Goal: Task Accomplishment & Management: Manage account settings

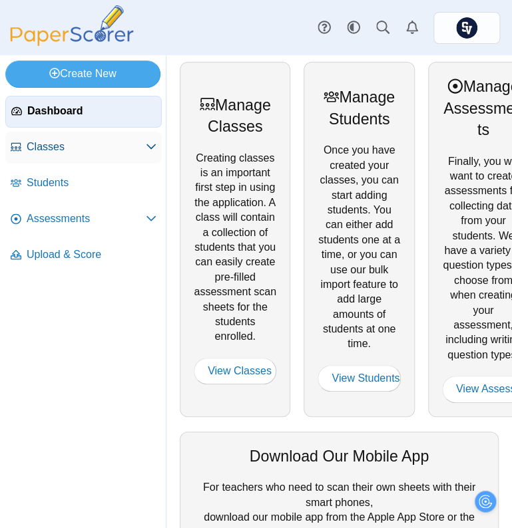
click at [82, 147] on span "Classes" at bounding box center [86, 147] width 119 height 15
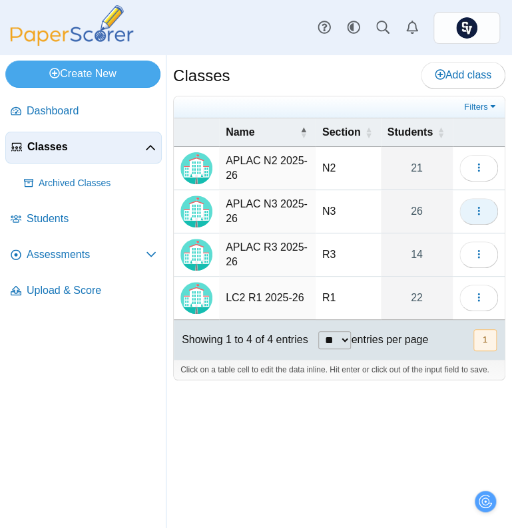
click at [488, 210] on button "button" at bounding box center [478, 211] width 39 height 27
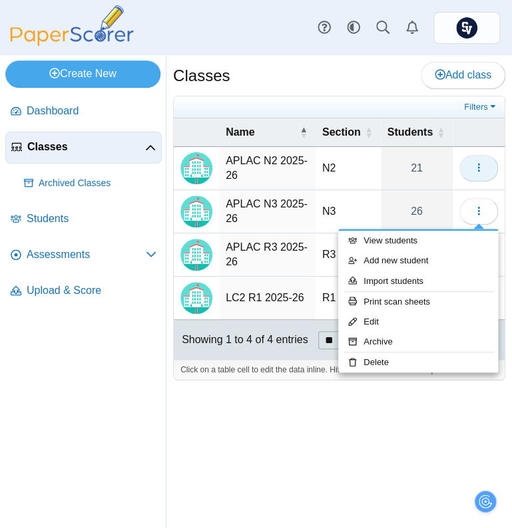
click at [480, 163] on icon "button" at bounding box center [478, 167] width 11 height 11
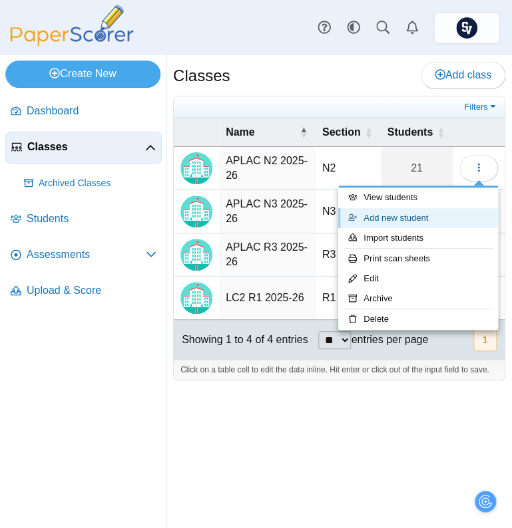
click at [440, 210] on link "Add new student" at bounding box center [418, 218] width 160 height 20
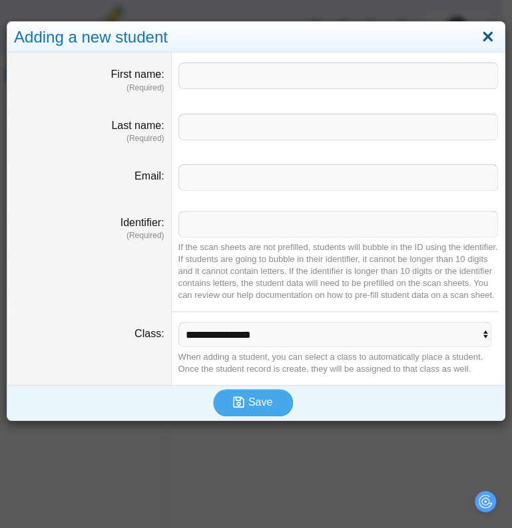
click at [477, 38] on link "Close" at bounding box center [487, 37] width 21 height 23
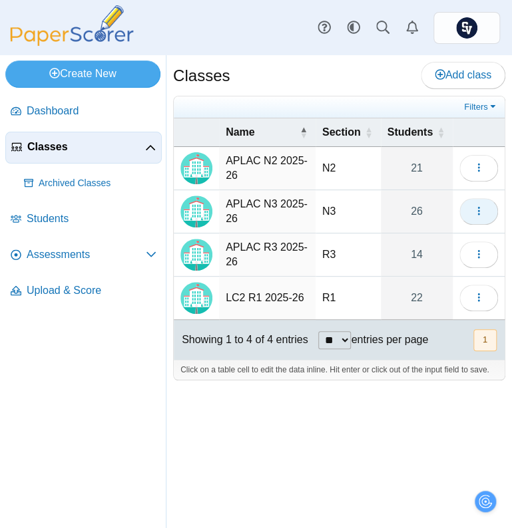
click at [463, 210] on button "button" at bounding box center [478, 211] width 39 height 27
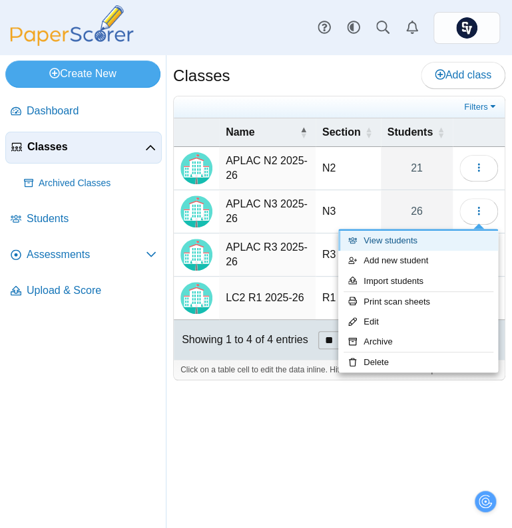
click at [406, 243] on link "View students" at bounding box center [418, 241] width 160 height 20
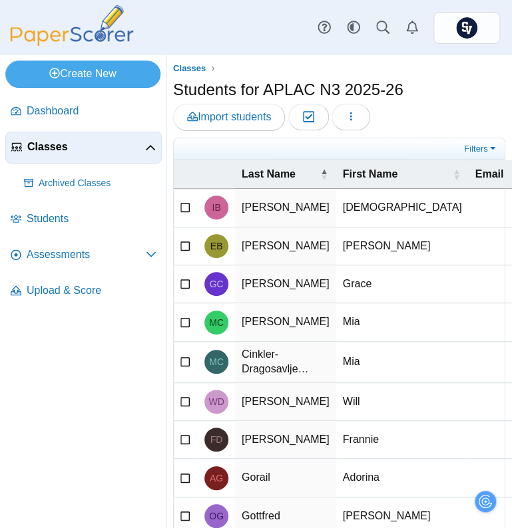
scroll to position [167, 0]
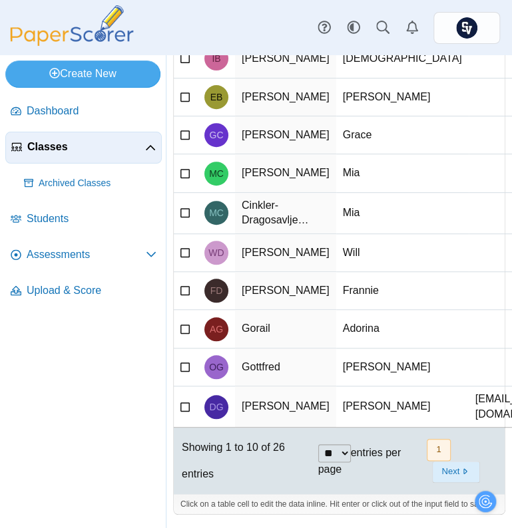
click at [438, 461] on button "Next" at bounding box center [455, 472] width 47 height 22
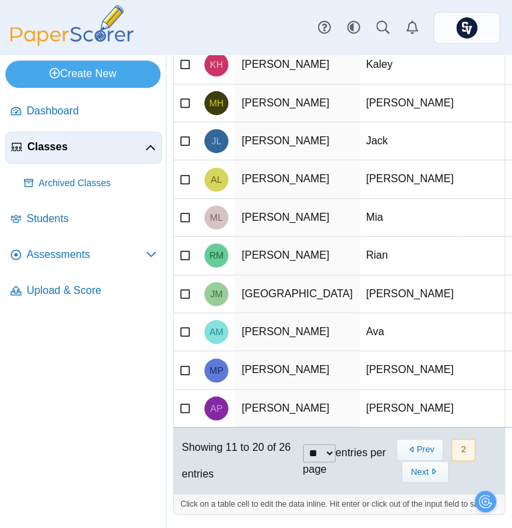
click at [185, 135] on icon at bounding box center [185, 139] width 11 height 9
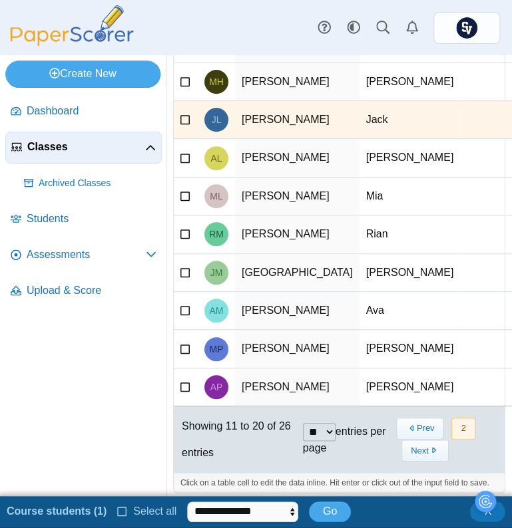
drag, startPoint x: 286, startPoint y: 226, endPoint x: 399, endPoint y: 226, distance: 112.4
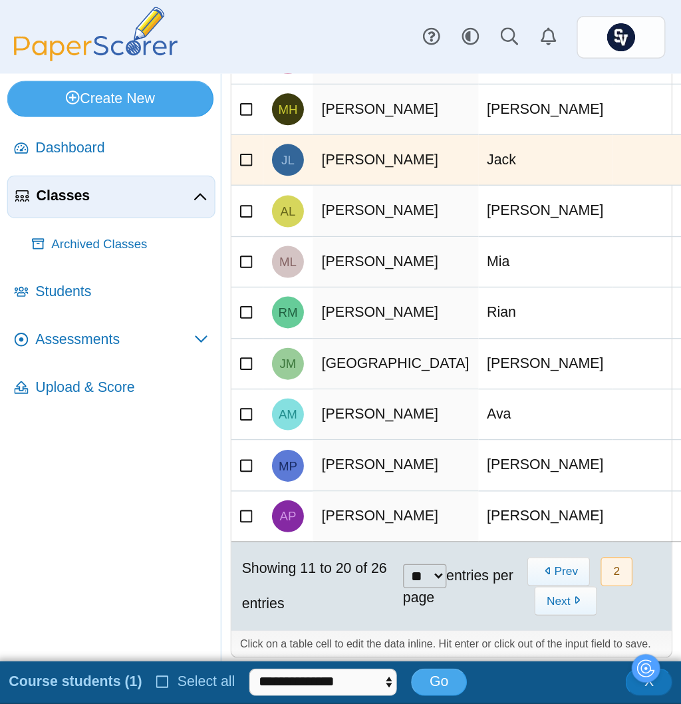
scroll to position [0, 0]
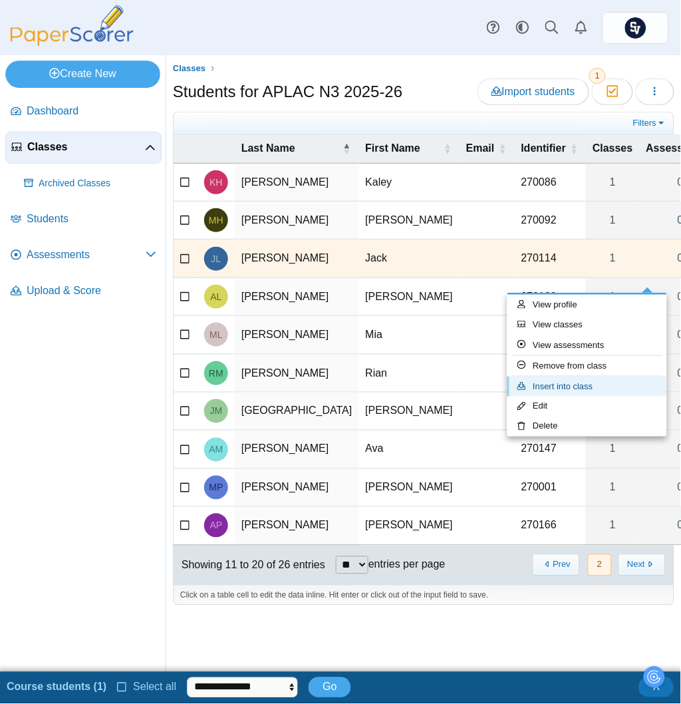
click at [511, 390] on link "Insert into class" at bounding box center [588, 387] width 160 height 20
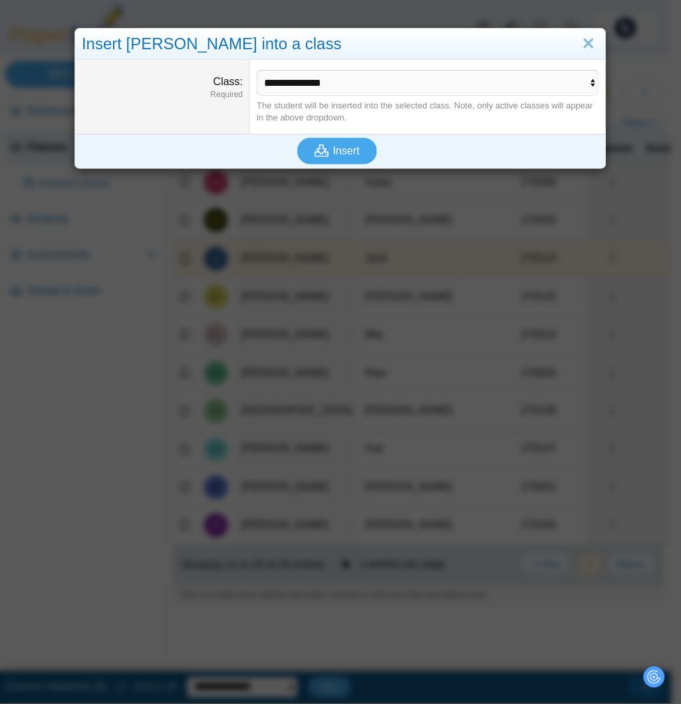
click at [316, 67] on dd "**********" at bounding box center [428, 97] width 356 height 74
click at [323, 82] on select "**********" at bounding box center [428, 83] width 343 height 26
select select "**********"
click at [257, 70] on select "**********" at bounding box center [428, 83] width 343 height 26
click at [333, 150] on span "Insert" at bounding box center [346, 150] width 27 height 11
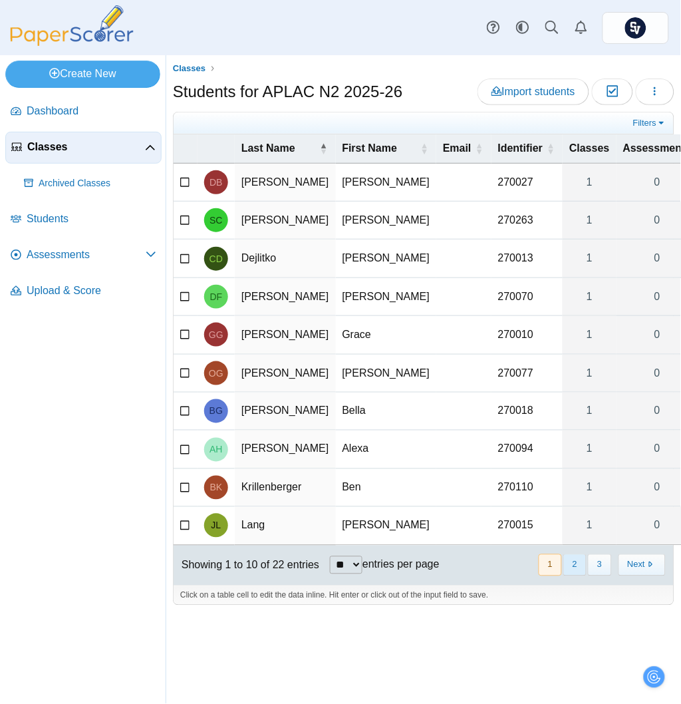
click at [579, 576] on button "2" at bounding box center [575, 565] width 23 height 22
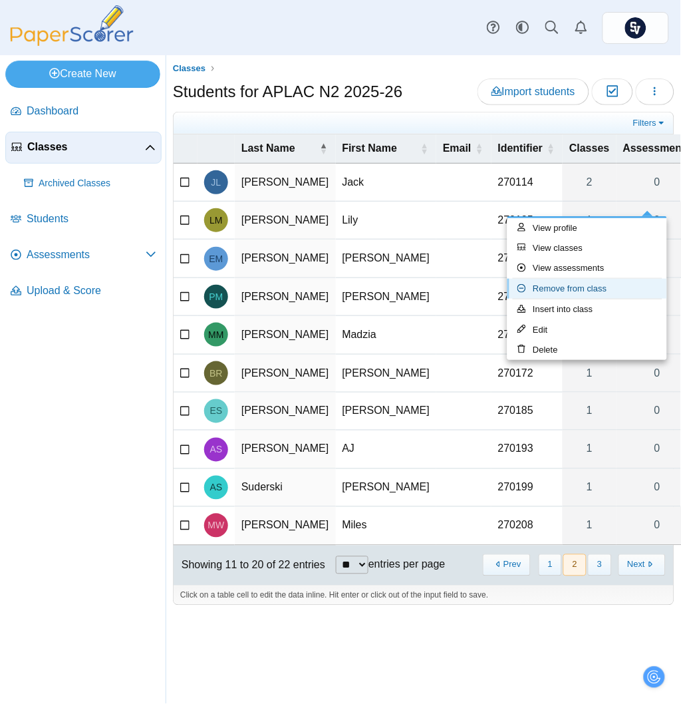
click at [610, 287] on link "Remove from class" at bounding box center [588, 289] width 160 height 20
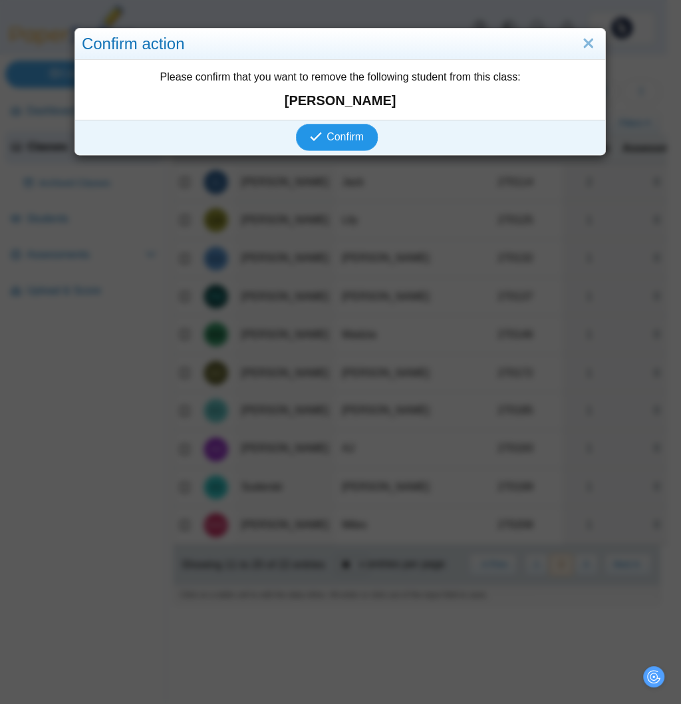
click at [337, 136] on span "Confirm" at bounding box center [345, 136] width 37 height 11
